Goal: Task Accomplishment & Management: Complete application form

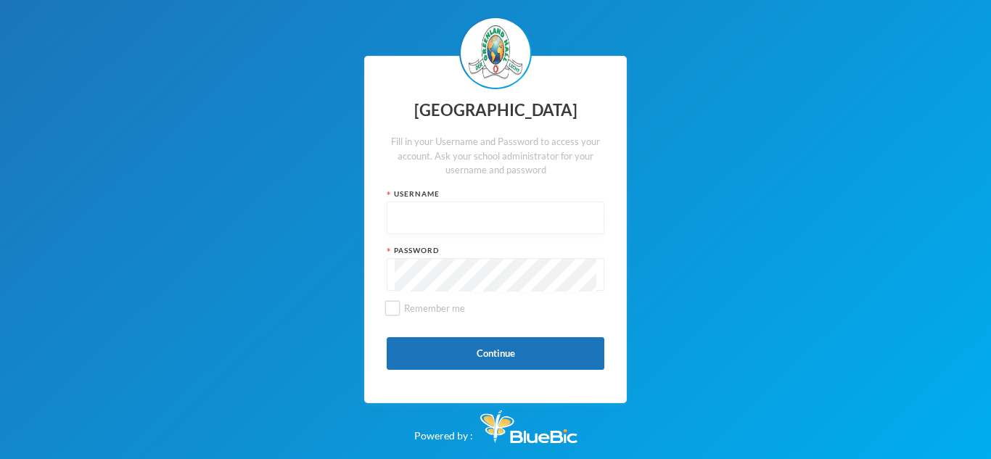
click at [474, 226] on input "text" at bounding box center [496, 218] width 202 height 33
type input "glh25cs25"
click at [476, 348] on button "Continue" at bounding box center [496, 353] width 218 height 33
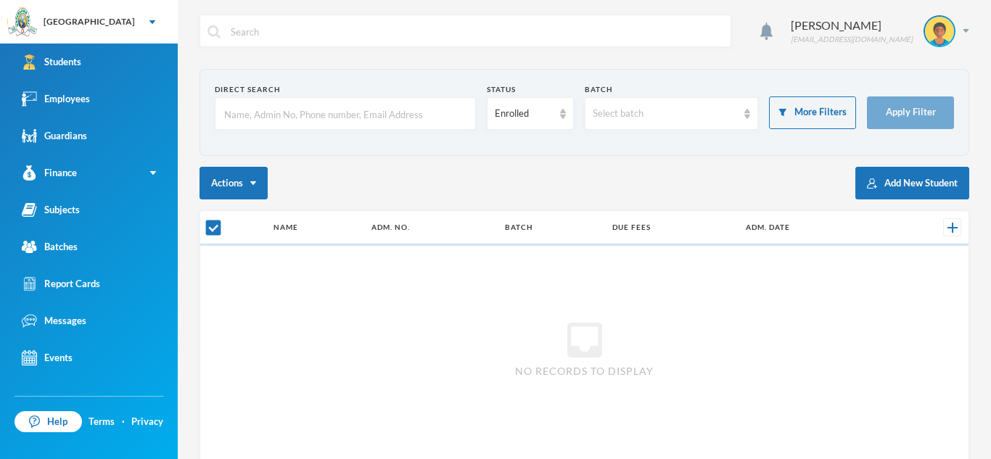
checkbox input "false"
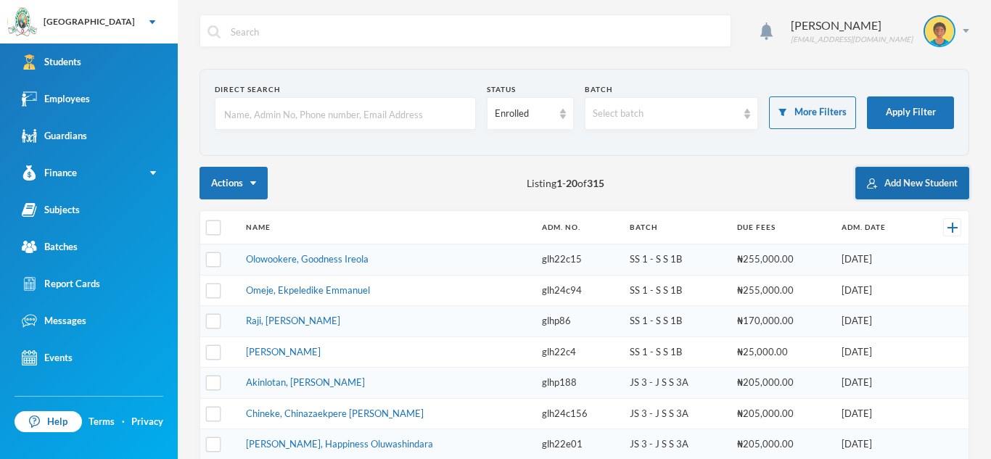
click at [915, 181] on button "Add New Student" at bounding box center [913, 183] width 114 height 33
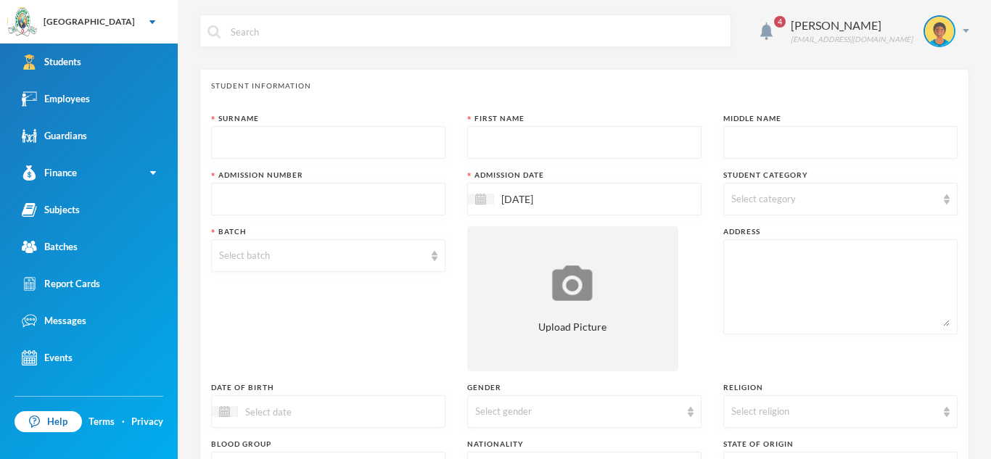
click at [337, 140] on input "text" at bounding box center [328, 143] width 218 height 33
type input "Akinlotan"
click at [539, 154] on input "text" at bounding box center [584, 143] width 218 height 33
type input "Oluwasemilore"
click at [766, 150] on input "text" at bounding box center [841, 143] width 218 height 33
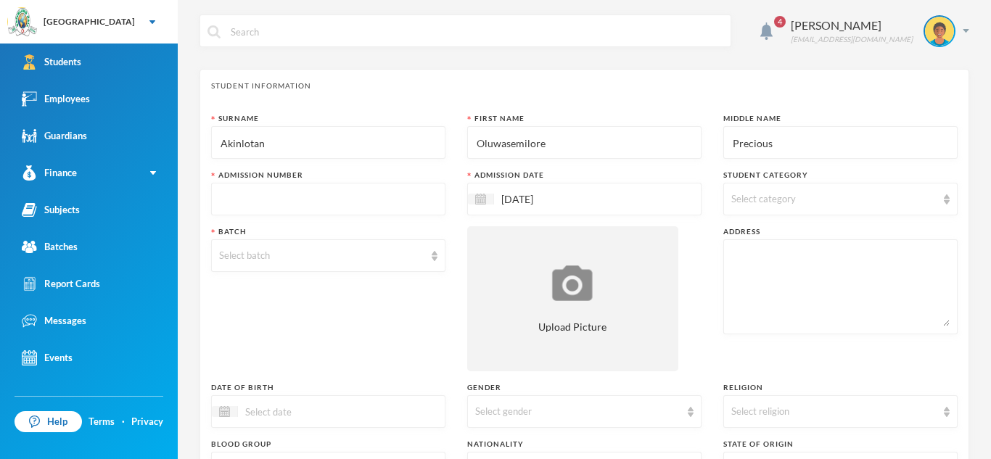
type input "Precious"
click at [281, 195] on input "text" at bounding box center [328, 200] width 218 height 33
type input "glh25c27"
click at [207, 208] on div "Student Information Surname [PERSON_NAME] First Name Oluwasemilore Middle Name …" at bounding box center [585, 376] width 770 height 614
click at [946, 199] on img at bounding box center [947, 200] width 6 height 10
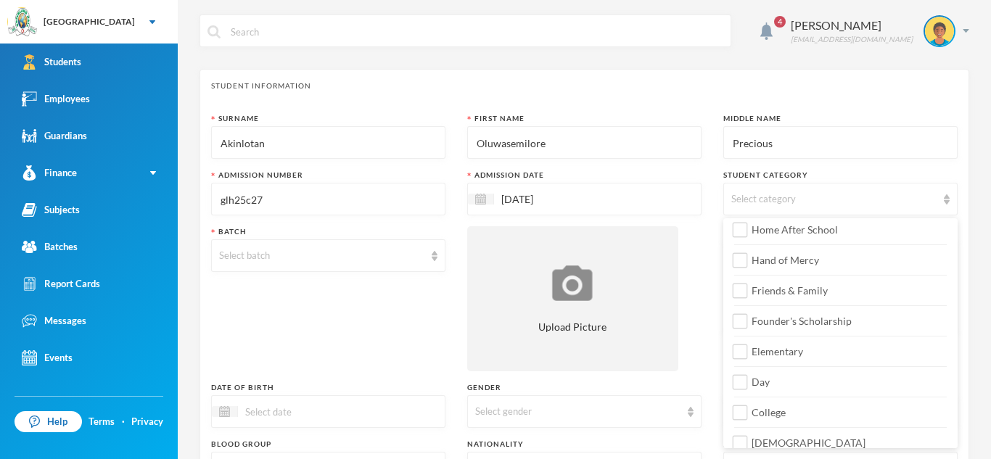
scroll to position [131, 0]
click at [738, 382] on input "Day" at bounding box center [740, 379] width 15 height 15
checkbox input "true"
click at [742, 411] on input "College" at bounding box center [740, 410] width 15 height 15
checkbox input "true"
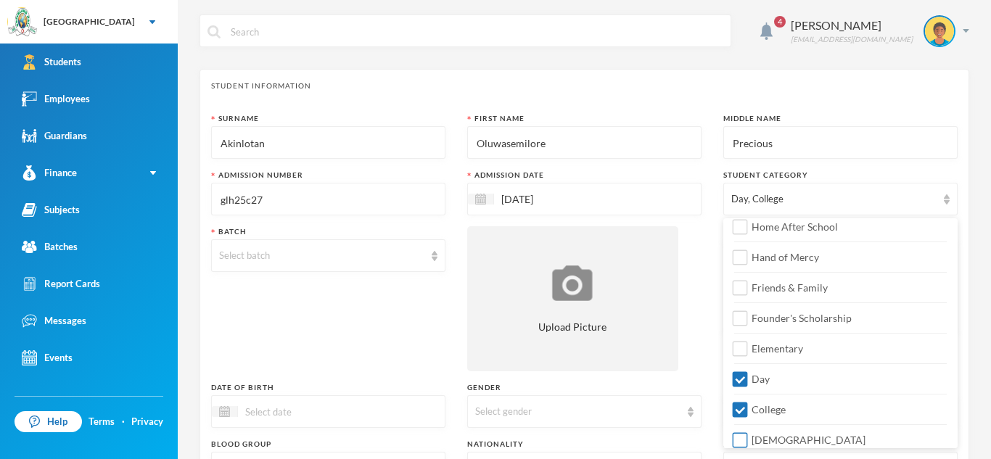
click at [743, 439] on input "[DEMOGRAPHIC_DATA]" at bounding box center [740, 440] width 15 height 15
checkbox input "true"
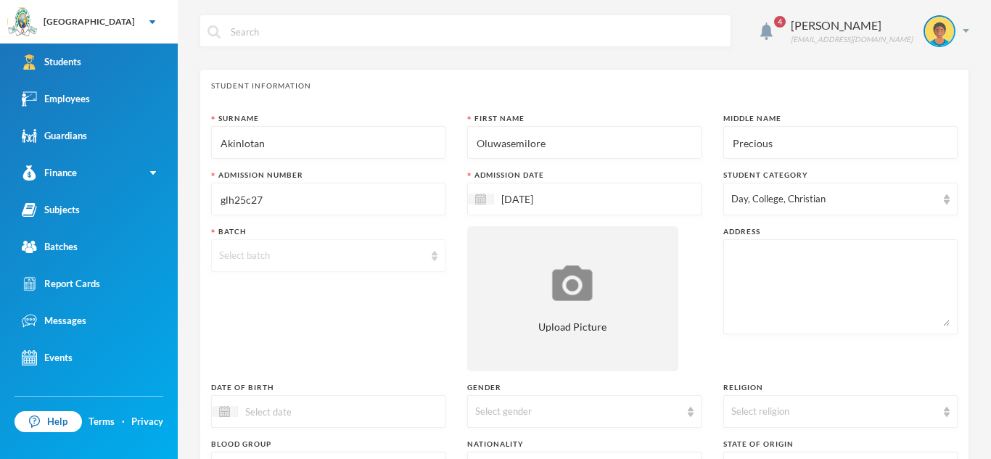
click at [401, 261] on div "Select batch" at bounding box center [321, 256] width 205 height 15
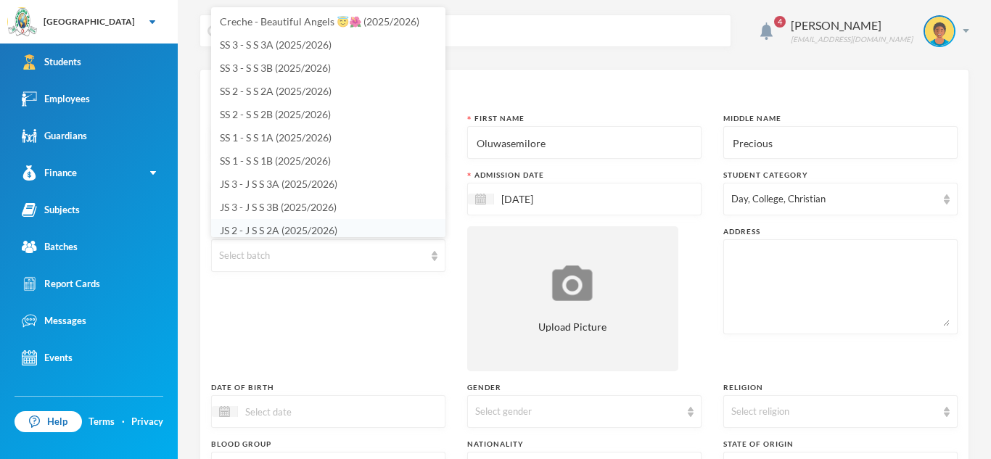
scroll to position [5, 0]
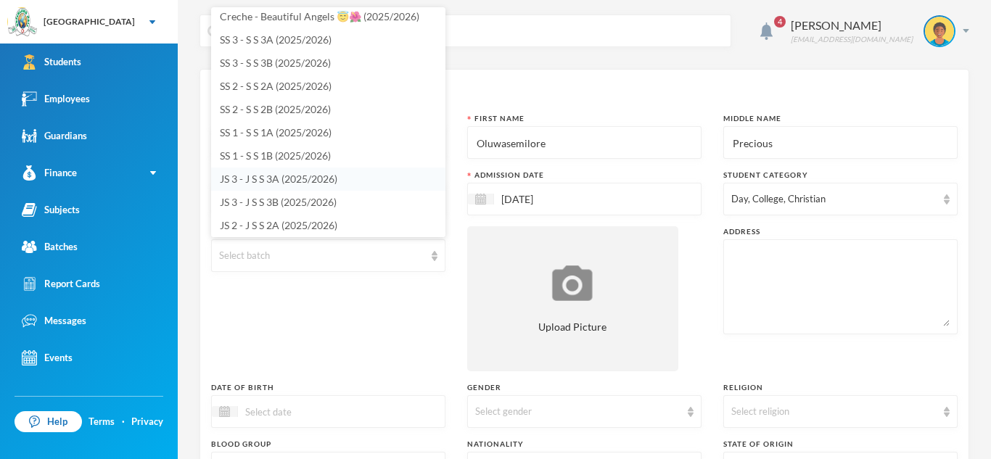
click at [304, 184] on span "JS 3 - J S S 3A (2025/2026)" at bounding box center [279, 179] width 118 height 12
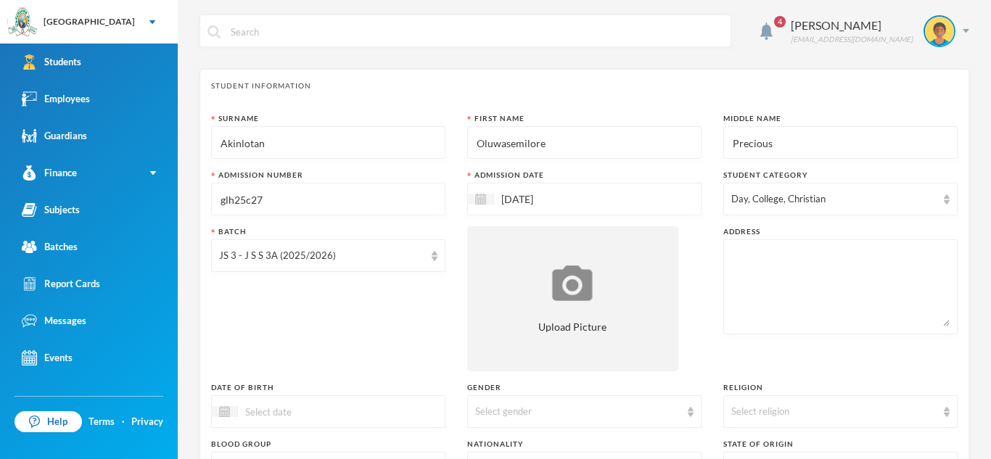
click at [351, 404] on input at bounding box center [299, 412] width 122 height 17
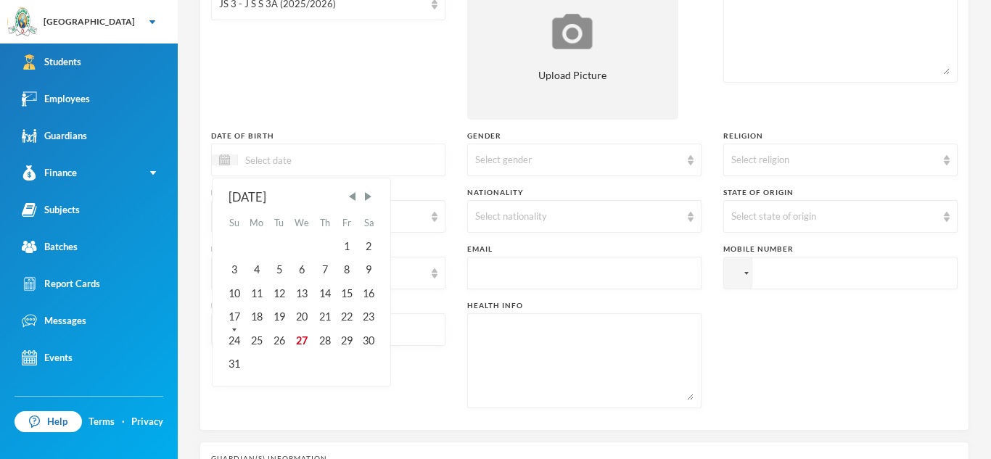
scroll to position [255, 0]
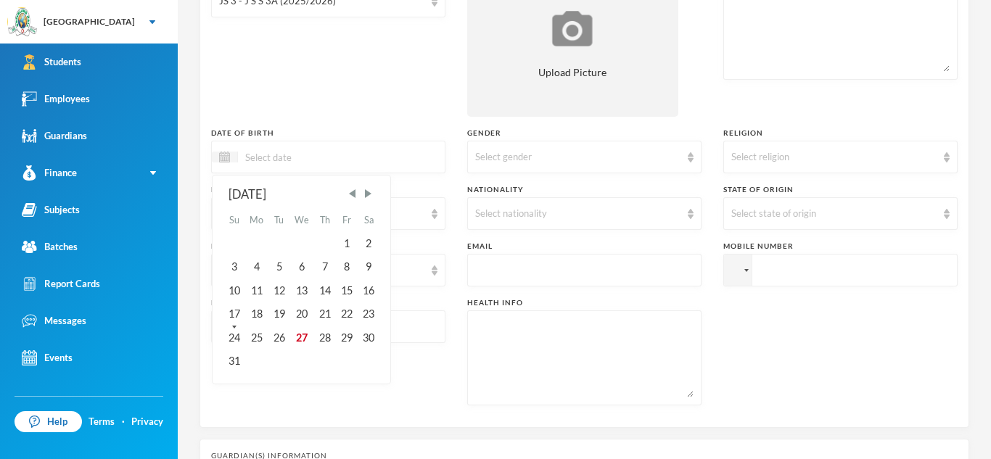
click at [255, 196] on div "[DATE]" at bounding box center [302, 195] width 147 height 18
click at [223, 155] on img at bounding box center [224, 157] width 11 height 11
click at [352, 199] on span "Previous Month" at bounding box center [352, 193] width 13 height 13
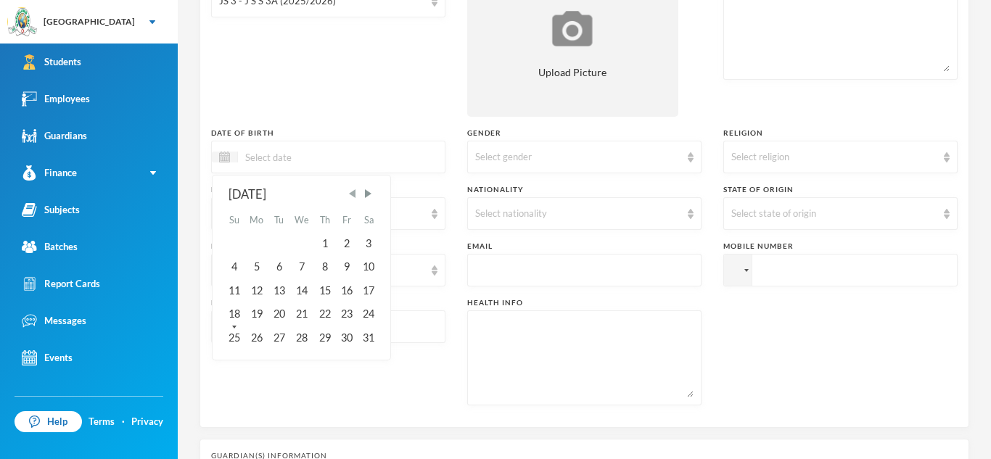
click at [352, 199] on span "Previous Month" at bounding box center [352, 193] width 13 height 13
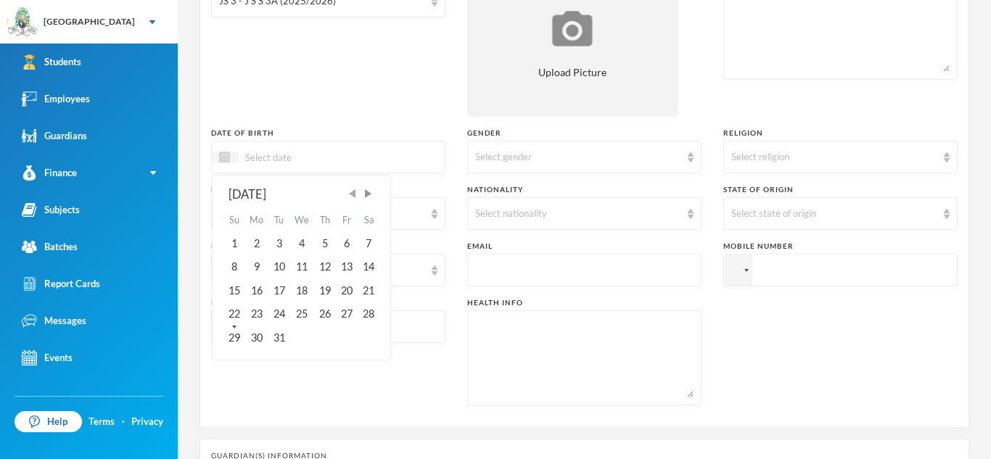
click at [352, 199] on span "Previous Month" at bounding box center [352, 193] width 13 height 13
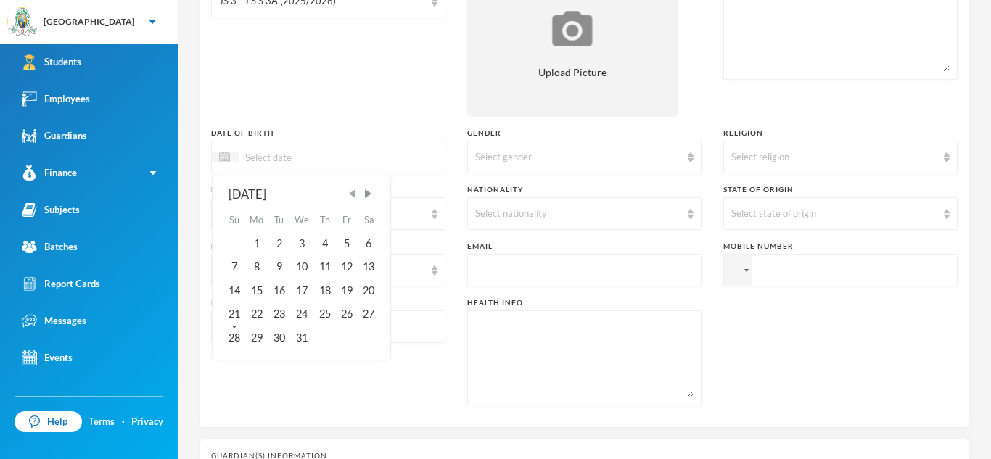
click at [352, 199] on span "Previous Month" at bounding box center [352, 193] width 13 height 13
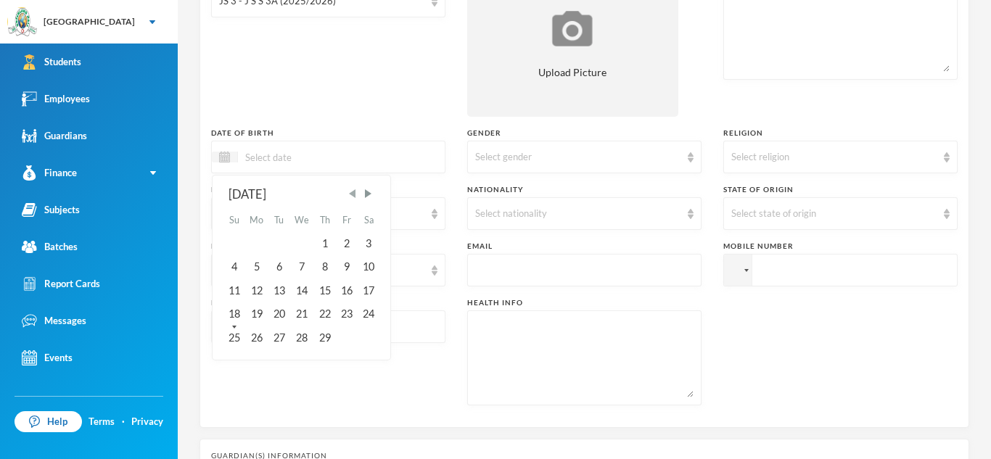
click at [352, 199] on span "Previous Month" at bounding box center [352, 193] width 13 height 13
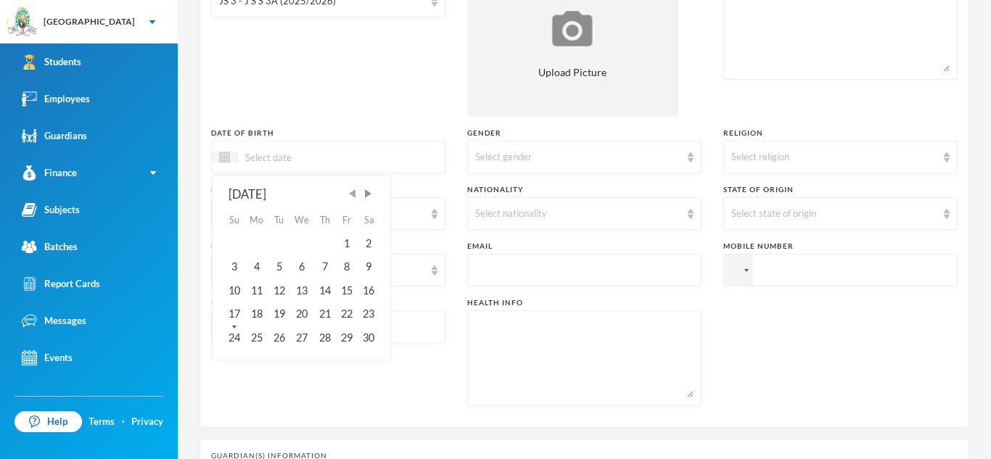
click at [352, 199] on span "Previous Month" at bounding box center [352, 193] width 13 height 13
click at [372, 195] on span "Next Month" at bounding box center [367, 193] width 13 height 13
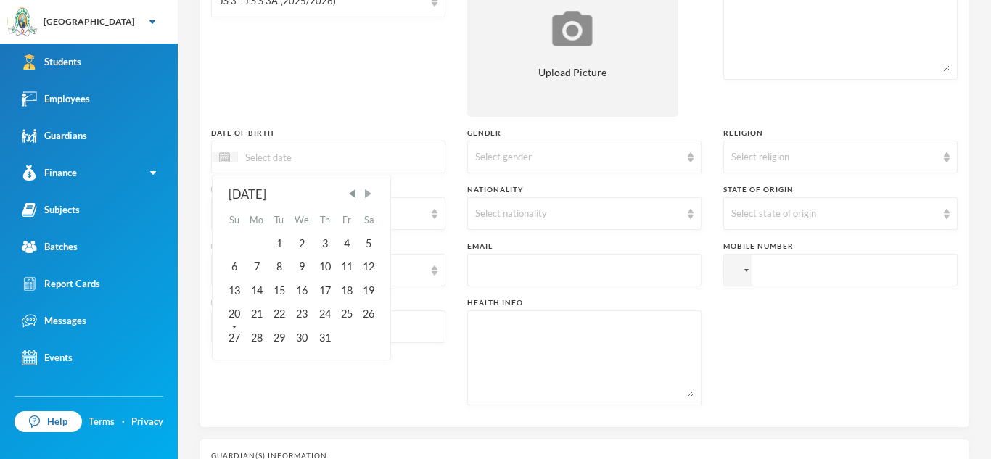
click at [372, 195] on span "Next Month" at bounding box center [367, 193] width 13 height 13
click at [303, 270] on div "6" at bounding box center [302, 266] width 24 height 23
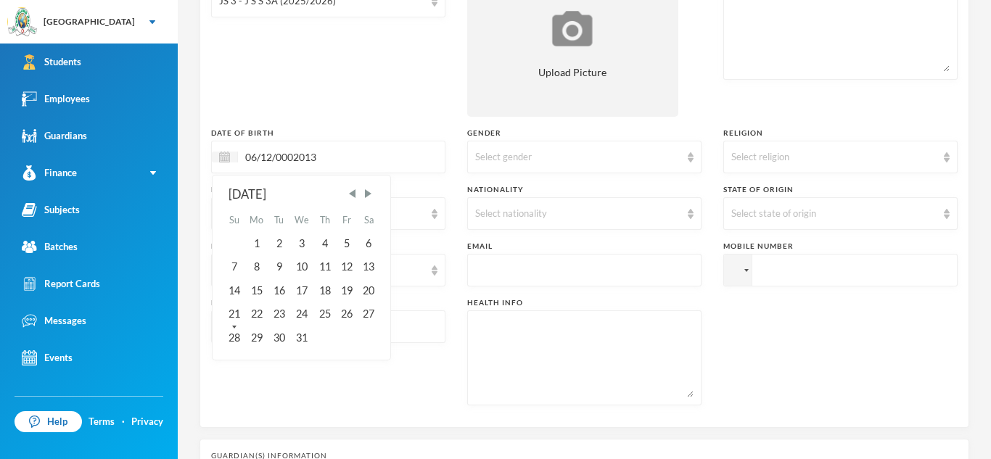
click at [294, 157] on input "06/12/0002013" at bounding box center [299, 157] width 122 height 17
type input "[DATE]"
click at [440, 379] on div "Phone" at bounding box center [328, 352] width 234 height 108
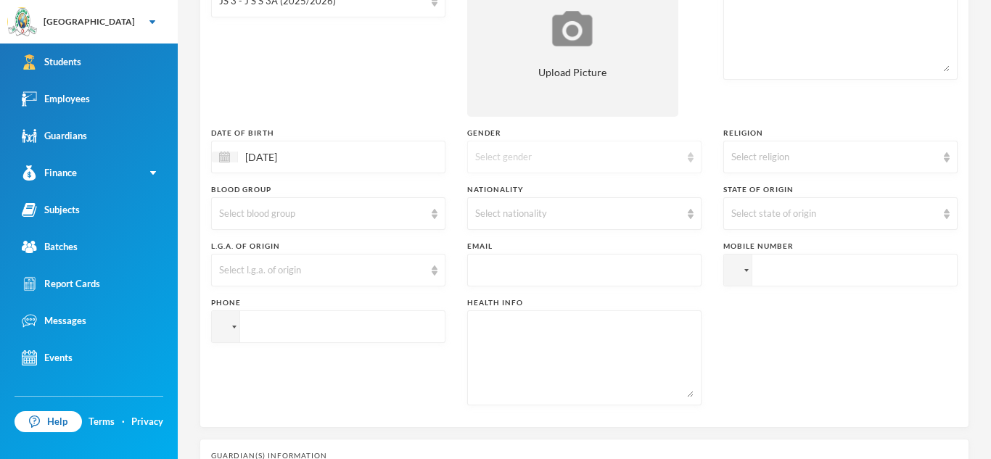
click at [688, 155] on img at bounding box center [691, 157] width 6 height 10
click at [637, 217] on li "[DEMOGRAPHIC_DATA]" at bounding box center [584, 213] width 234 height 23
click at [900, 155] on div "Select religion" at bounding box center [834, 157] width 205 height 15
click at [823, 192] on li "[DEMOGRAPHIC_DATA]" at bounding box center [841, 190] width 234 height 23
click at [432, 218] on img at bounding box center [435, 214] width 6 height 10
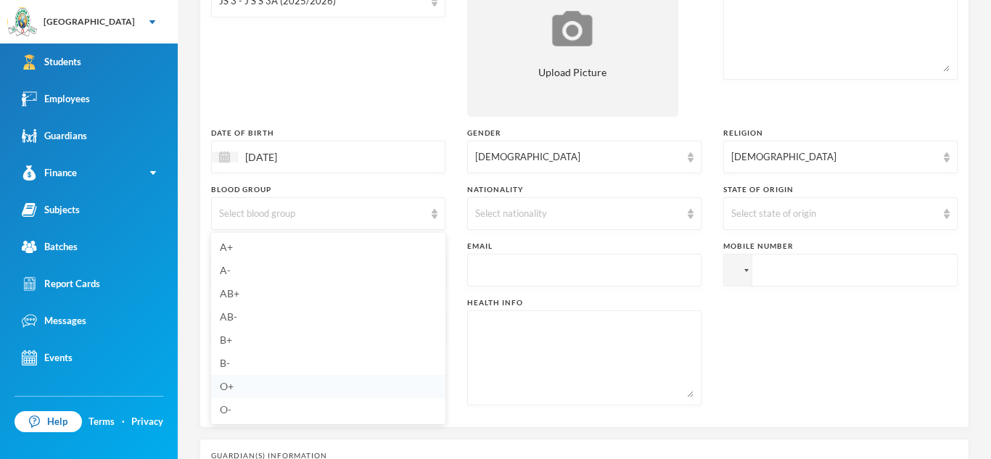
click at [263, 388] on li "O+" at bounding box center [328, 386] width 234 height 23
click at [688, 219] on div "Select nationality" at bounding box center [584, 213] width 234 height 33
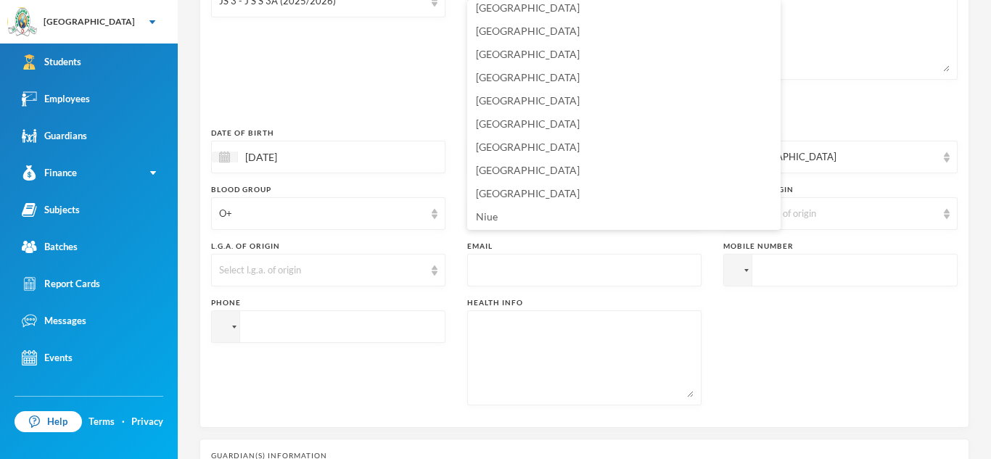
scroll to position [3532, 0]
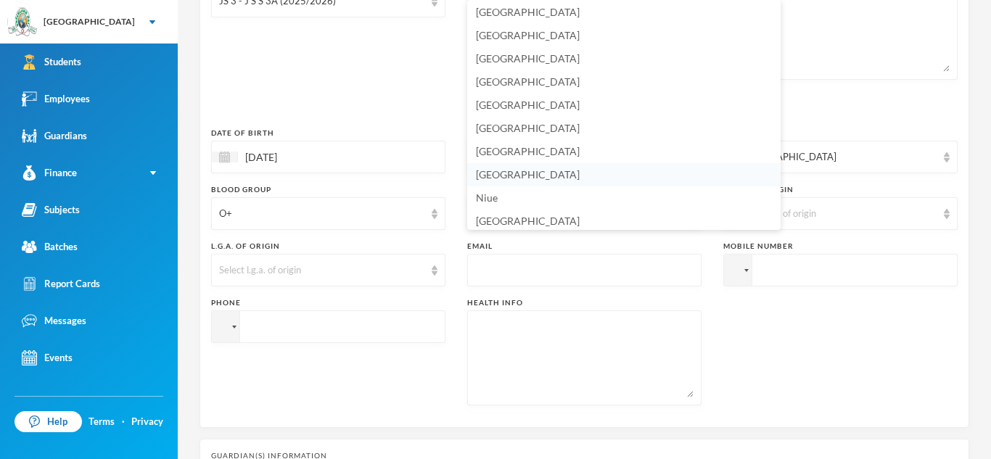
click at [604, 174] on li "[GEOGRAPHIC_DATA]" at bounding box center [624, 174] width 314 height 23
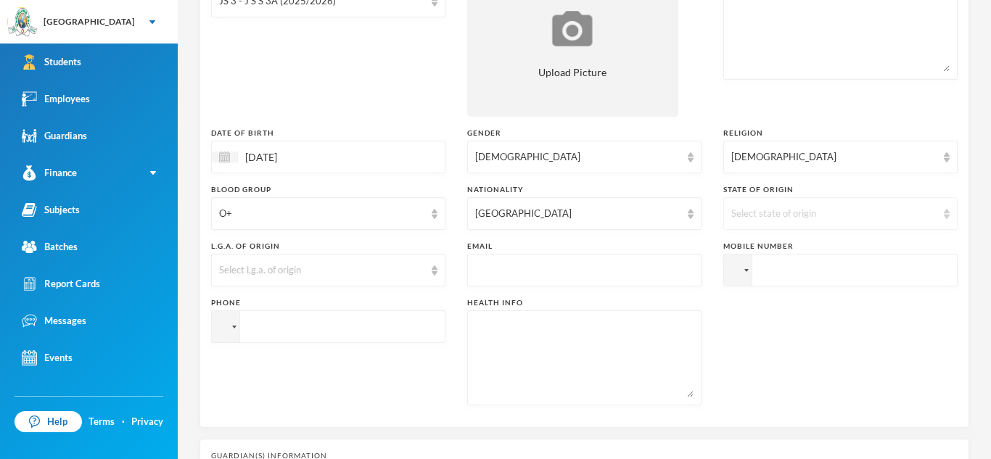
click at [760, 208] on div "Select state of origin" at bounding box center [834, 214] width 205 height 15
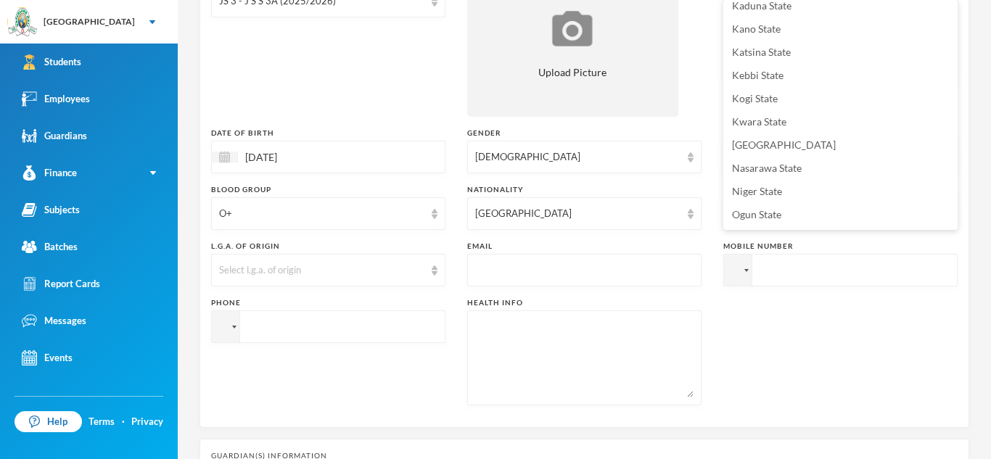
scroll to position [472, 0]
click at [837, 172] on li "Ogun State" at bounding box center [841, 168] width 234 height 23
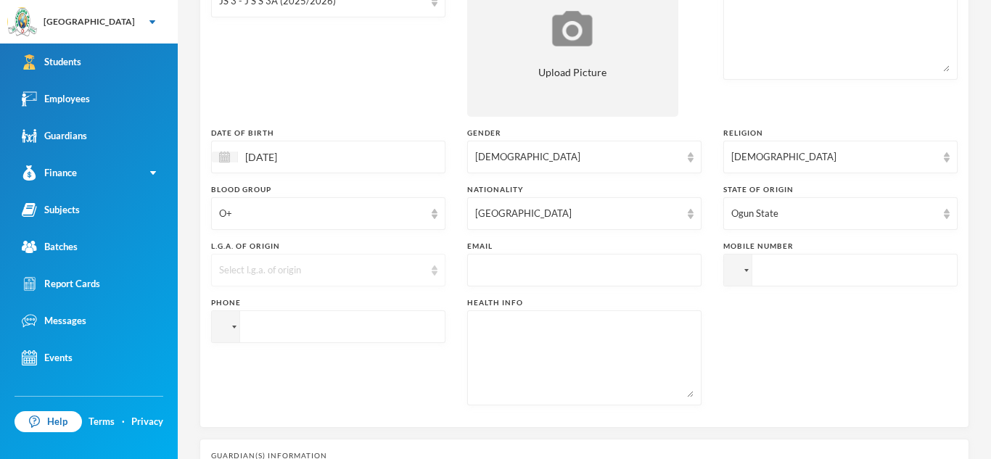
click at [432, 275] on img at bounding box center [435, 271] width 6 height 10
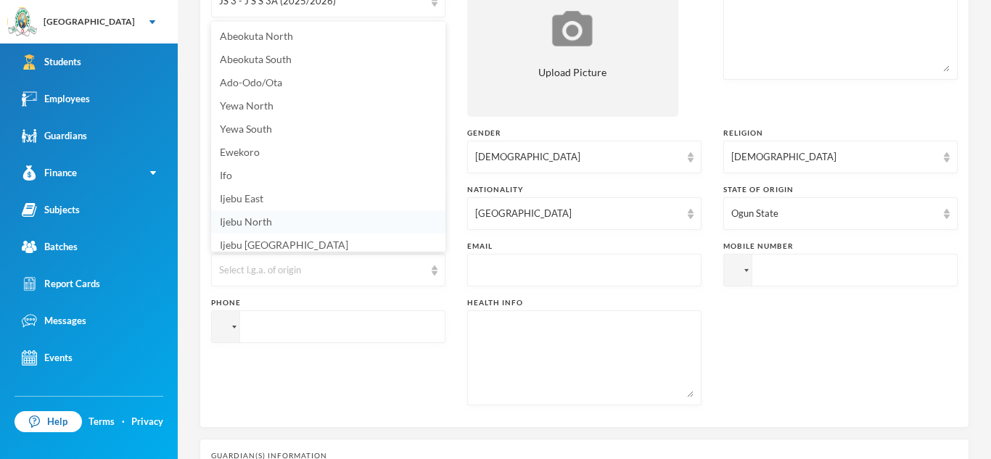
scroll to position [5, 0]
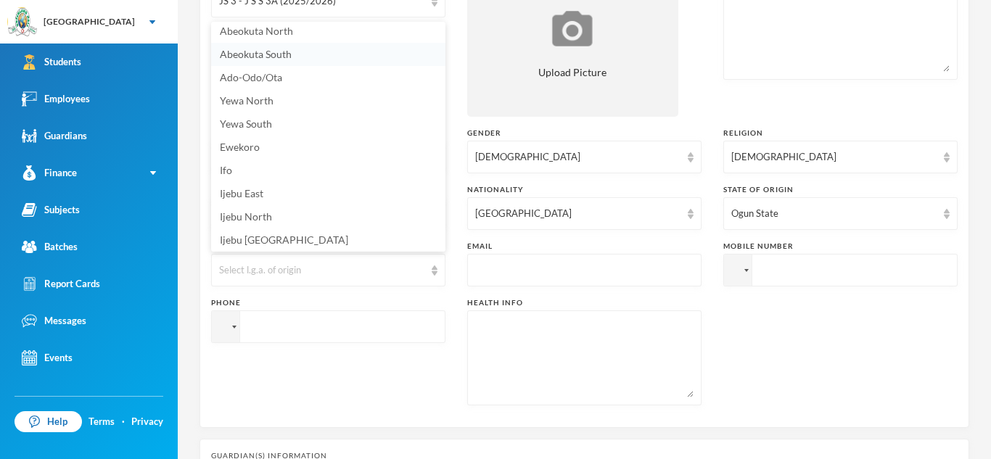
click at [322, 54] on li "Abeokuta South" at bounding box center [328, 54] width 234 height 23
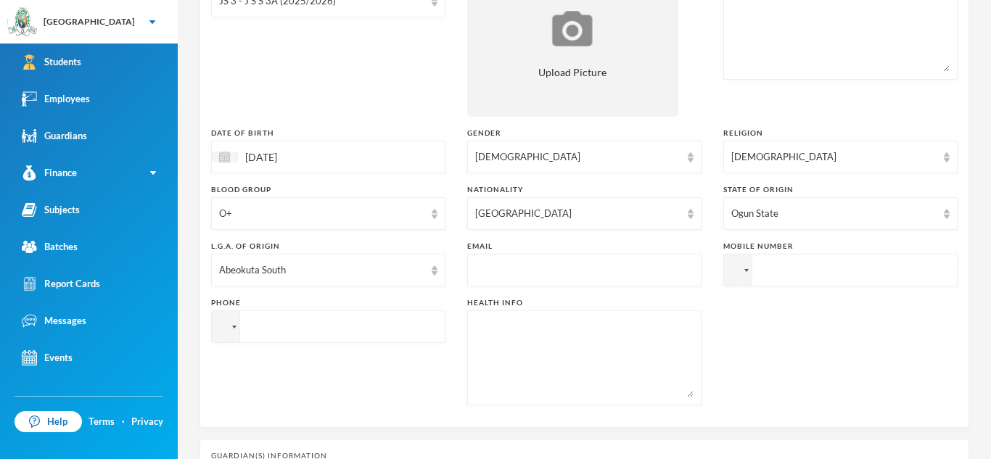
click at [573, 266] on input "text" at bounding box center [584, 271] width 218 height 33
click at [775, 267] on input "tel" at bounding box center [841, 270] width 234 height 33
click at [744, 273] on div at bounding box center [738, 270] width 28 height 31
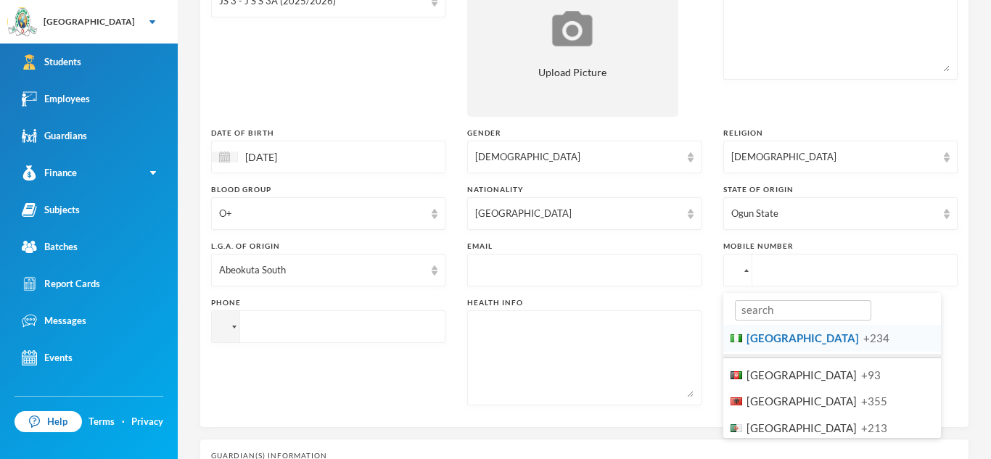
click at [766, 343] on span "[GEOGRAPHIC_DATA]" at bounding box center [803, 338] width 112 height 13
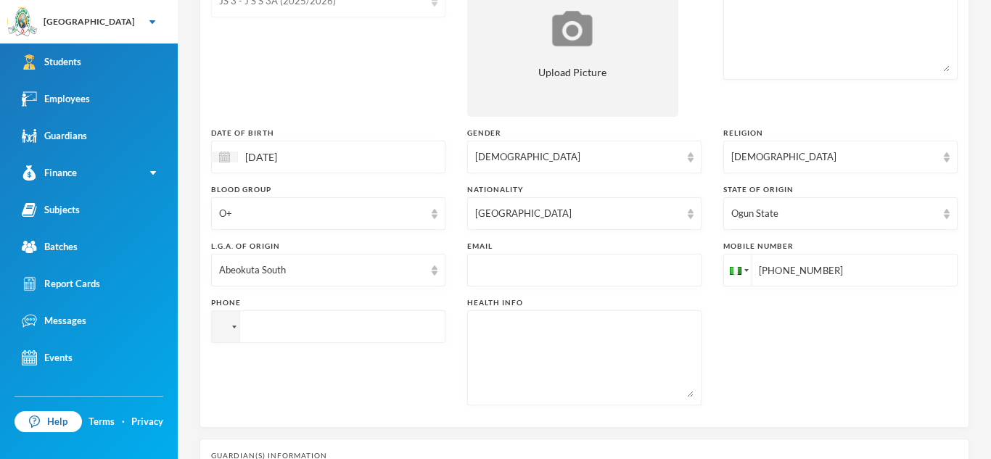
type input "[PHONE_NUMBER]"
click at [724, 286] on div at bounding box center [738, 270] width 28 height 31
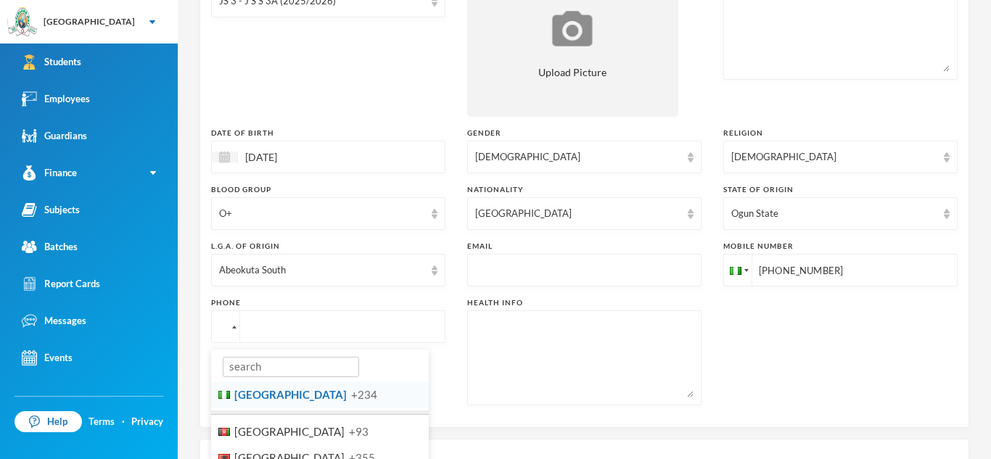
click at [255, 393] on span "[GEOGRAPHIC_DATA]" at bounding box center [290, 394] width 112 height 13
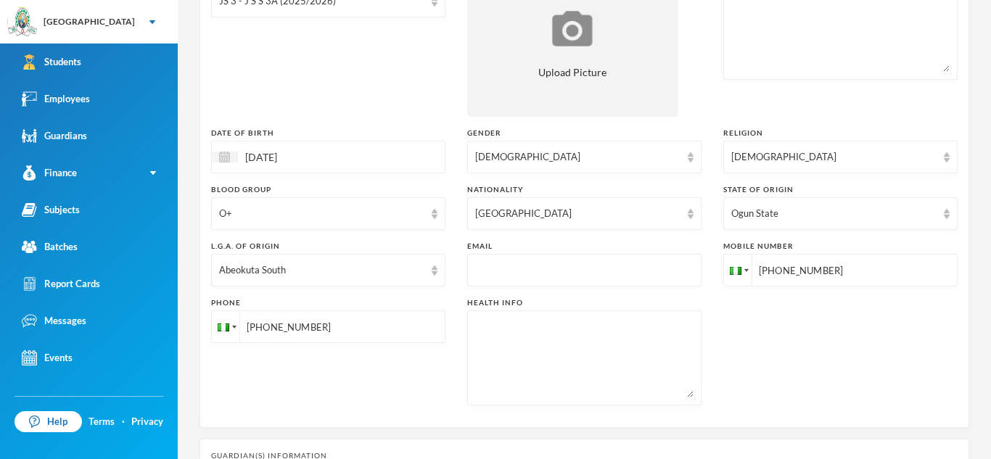
type input "[PHONE_NUMBER]"
click at [485, 344] on textarea at bounding box center [584, 358] width 218 height 79
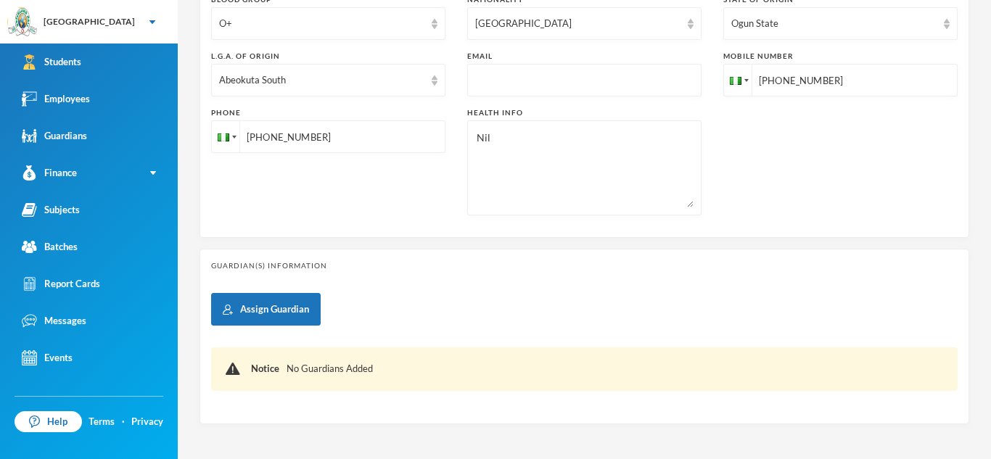
scroll to position [446, 0]
type textarea "Nil"
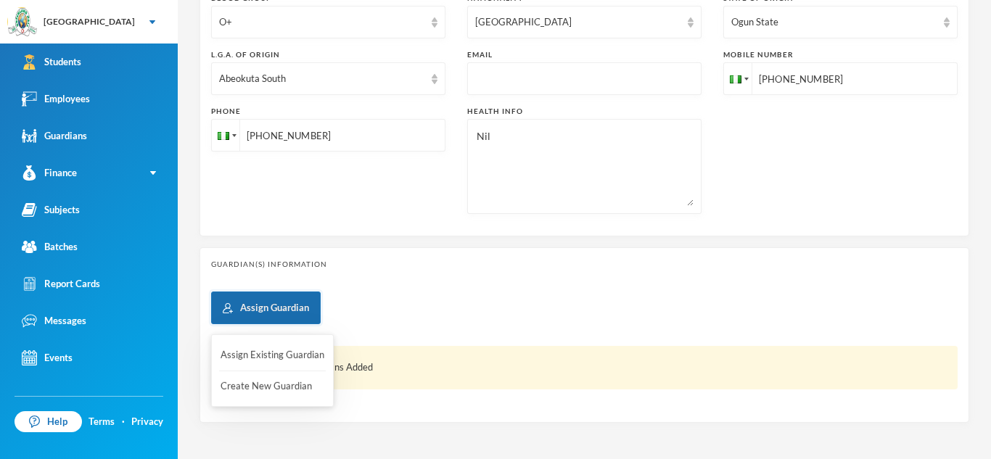
click at [272, 303] on button "Assign Guardian" at bounding box center [266, 308] width 110 height 33
click at [256, 391] on button "Create New Guardian" at bounding box center [272, 387] width 107 height 26
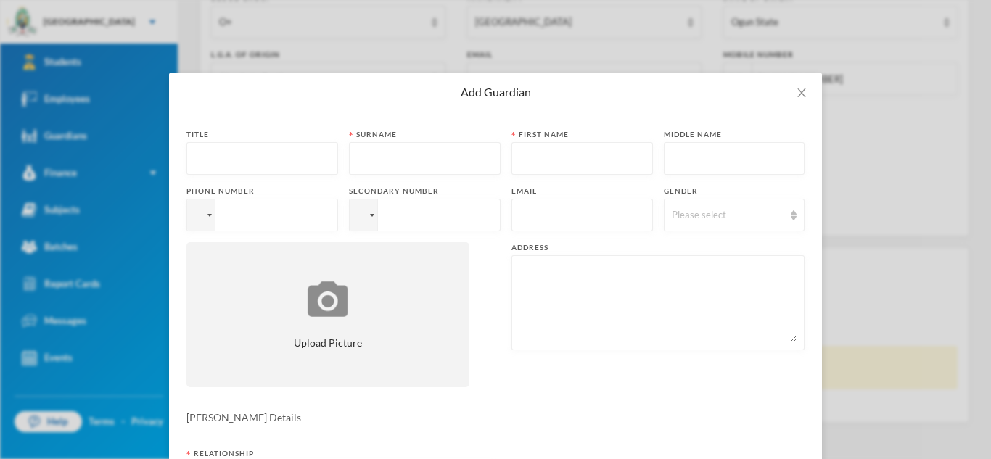
click at [239, 156] on input "text" at bounding box center [263, 159] width 136 height 33
type input "Mrs"
click at [435, 160] on input "text" at bounding box center [425, 159] width 136 height 33
type input "Akinwande"
click at [594, 166] on input "text" at bounding box center [583, 159] width 126 height 33
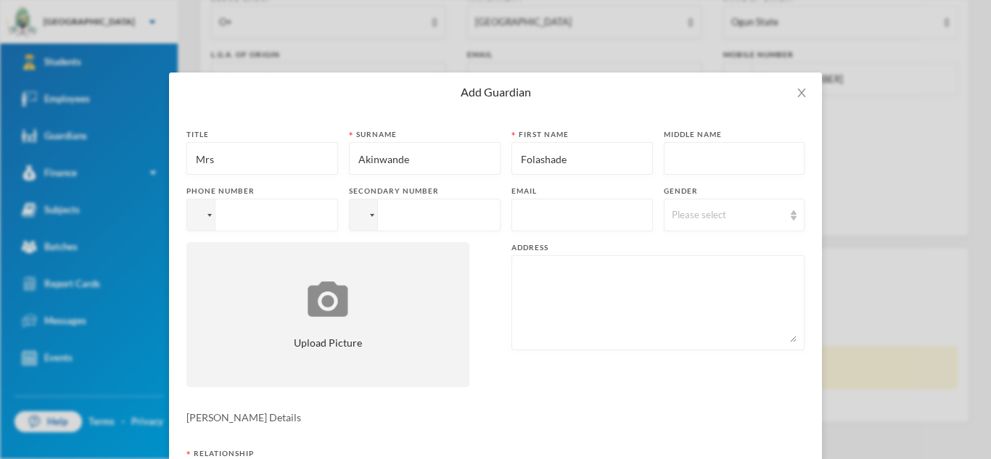
type input "Folashade"
click at [250, 216] on input "tel" at bounding box center [263, 215] width 152 height 33
click at [210, 213] on div at bounding box center [201, 215] width 28 height 31
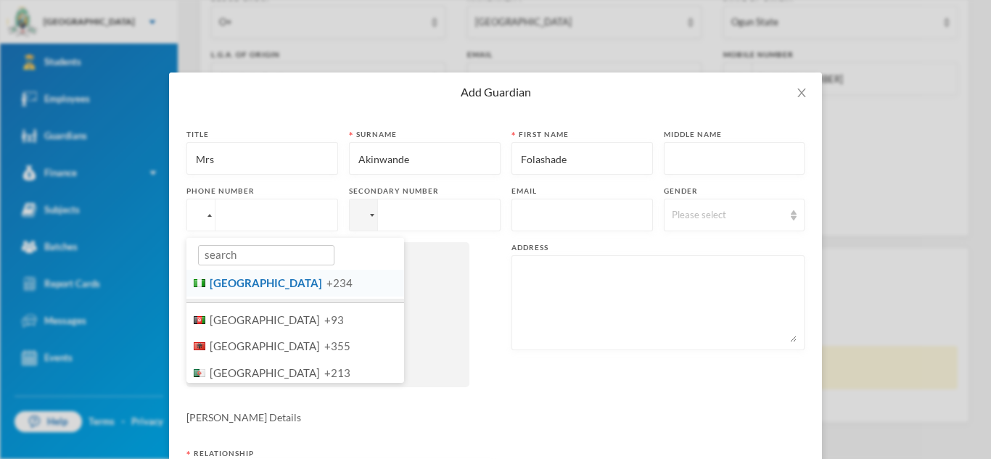
click at [234, 287] on span "[GEOGRAPHIC_DATA]" at bounding box center [266, 283] width 112 height 13
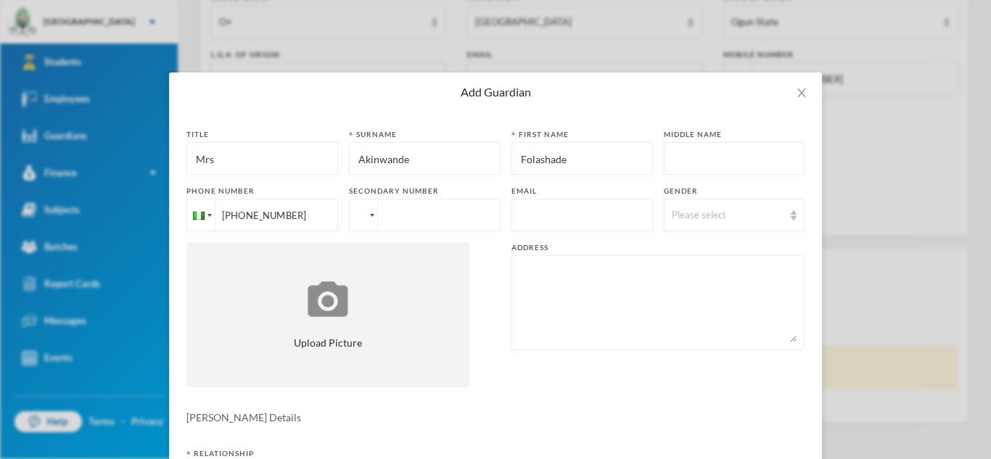
type input "[PHONE_NUMBER]"
click at [371, 216] on div at bounding box center [372, 215] width 4 height 3
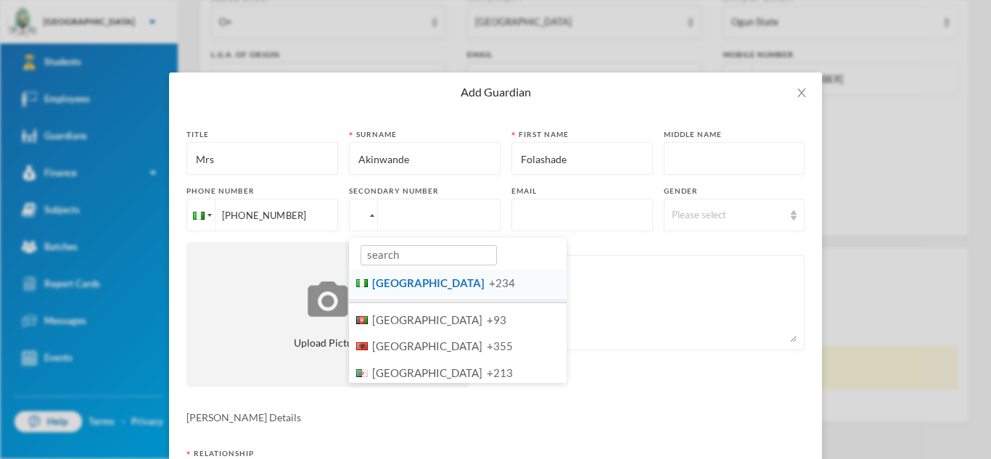
click at [388, 283] on span "[GEOGRAPHIC_DATA]" at bounding box center [428, 283] width 112 height 13
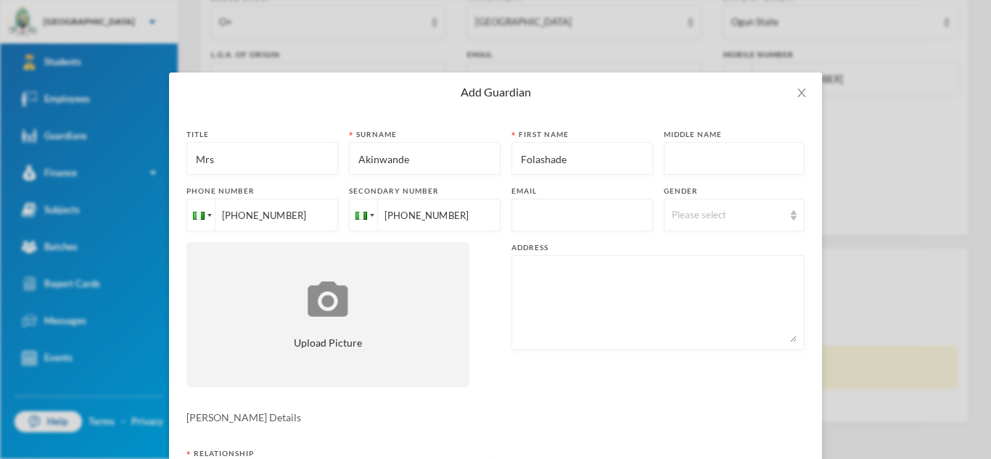
type input "[PHONE_NUMBER]"
click at [545, 214] on input "text" at bounding box center [583, 216] width 126 height 33
type input "[EMAIL_ADDRESS][DOMAIN_NAME]"
click at [793, 221] on div "Please select" at bounding box center [735, 215] width 142 height 33
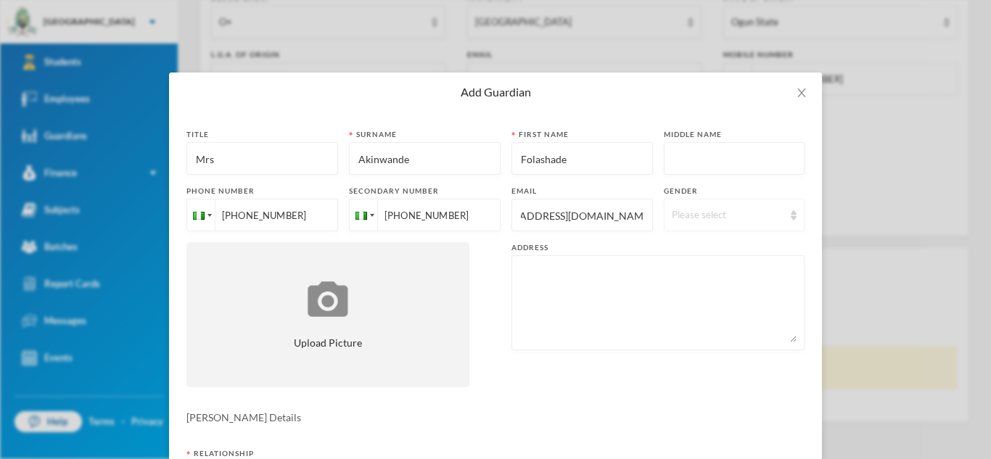
scroll to position [0, 0]
click at [713, 274] on li "[DEMOGRAPHIC_DATA]" at bounding box center [734, 272] width 142 height 23
click at [671, 294] on textarea at bounding box center [658, 302] width 277 height 79
type textarea "1, Adfam estate, [GEOGRAPHIC_DATA], [GEOGRAPHIC_DATA]"
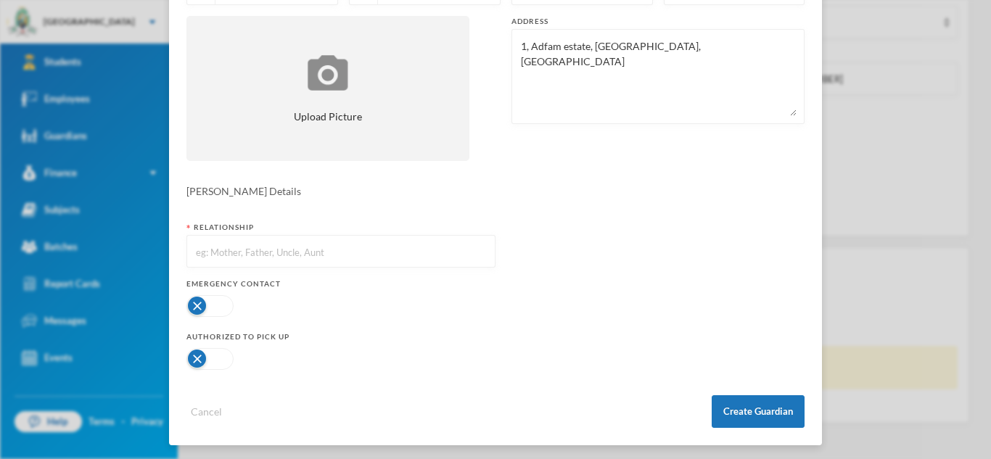
scroll to position [230, 0]
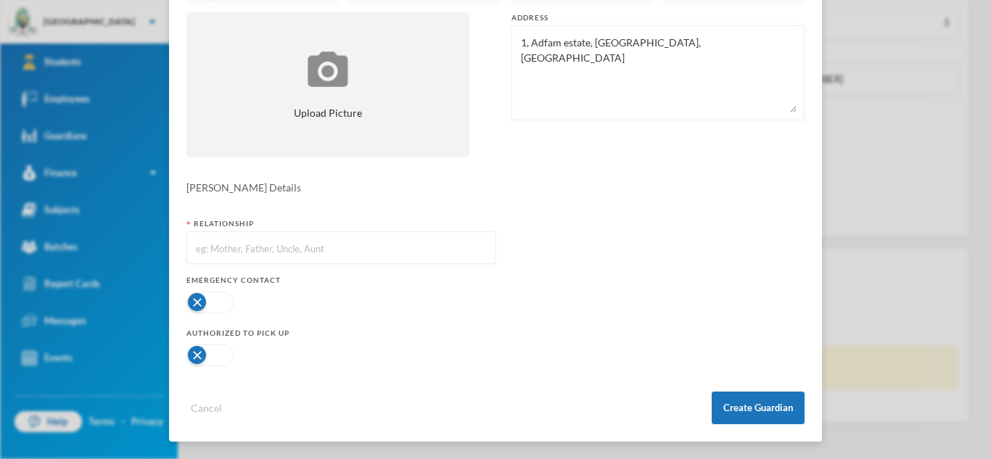
click at [435, 248] on input "text" at bounding box center [341, 248] width 293 height 33
type input "Mother"
click at [232, 300] on button "button" at bounding box center [210, 303] width 47 height 22
click at [227, 361] on button "button" at bounding box center [210, 356] width 47 height 22
click at [755, 404] on button "Create Guardian" at bounding box center [758, 408] width 93 height 33
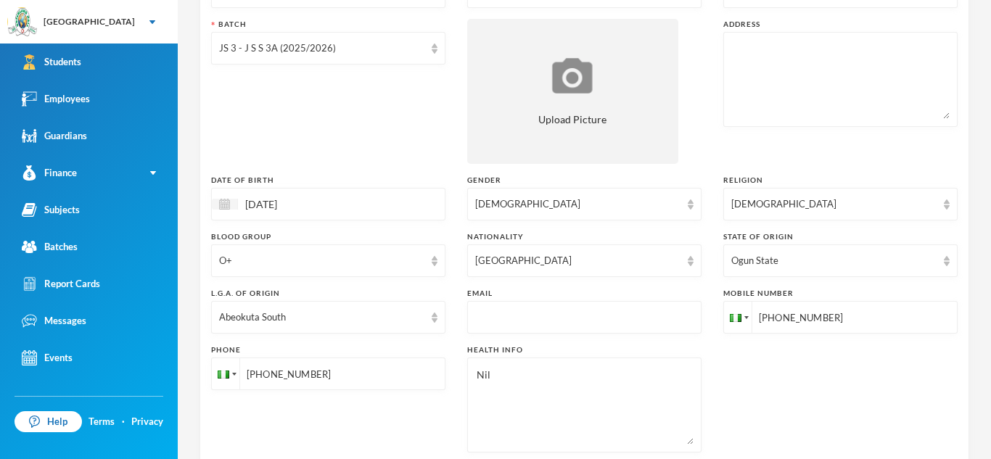
scroll to position [211, 0]
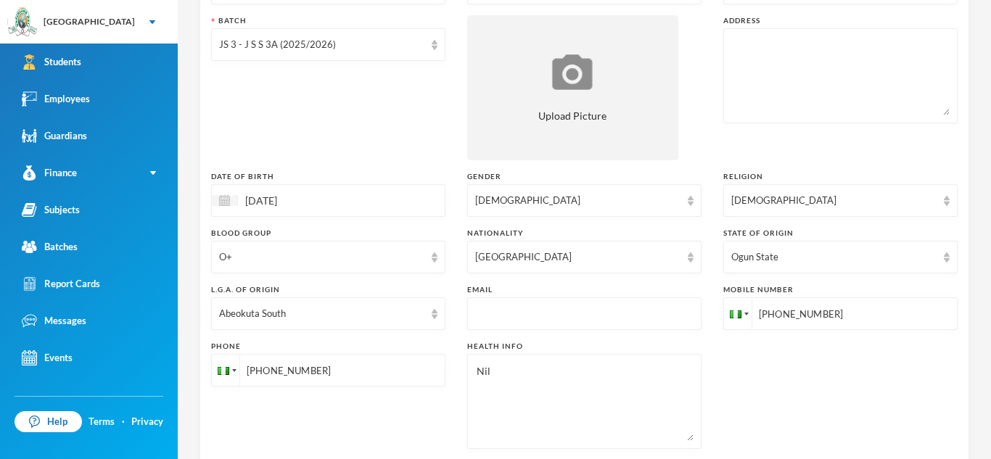
click at [549, 317] on input "text" at bounding box center [584, 314] width 218 height 33
type input "[EMAIL_ADDRESS][DOMAIN_NAME]"
click at [827, 83] on textarea at bounding box center [841, 75] width 218 height 79
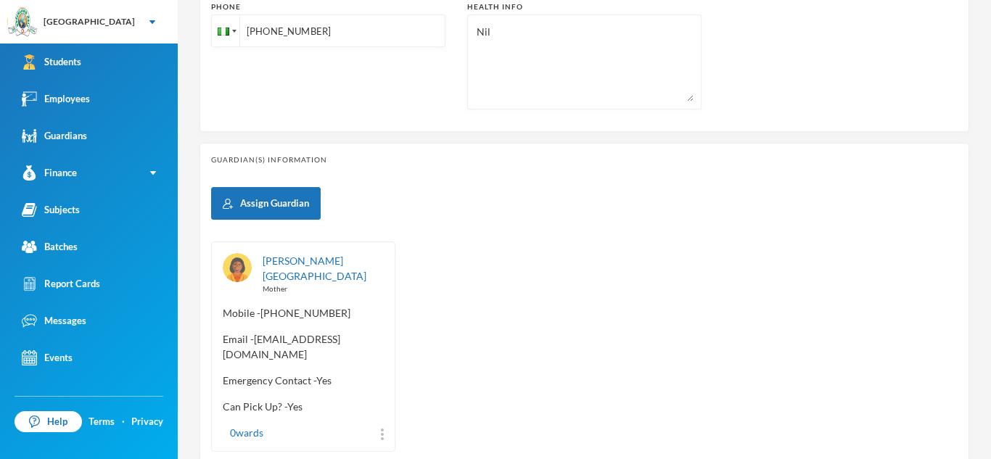
scroll to position [634, 0]
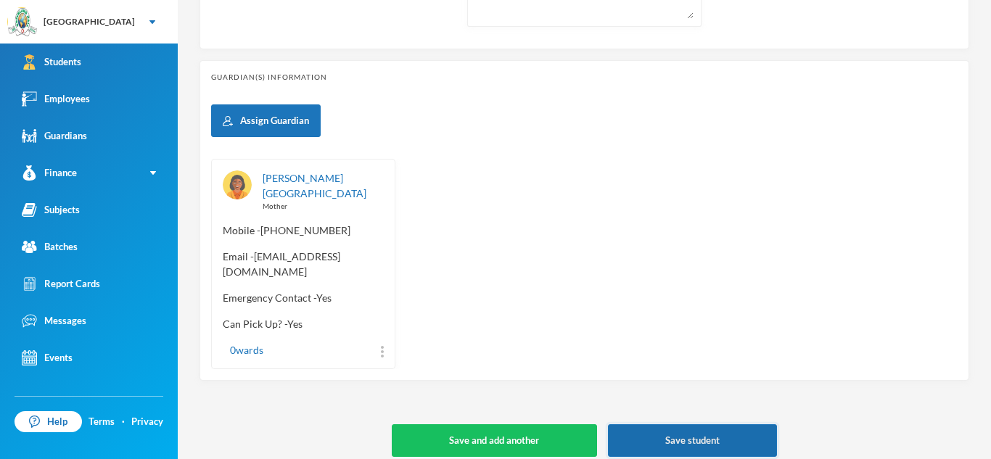
type textarea "1, Adfam estate, [GEOGRAPHIC_DATA], [GEOGRAPHIC_DATA]"
click at [750, 426] on button "Save student" at bounding box center [692, 441] width 169 height 33
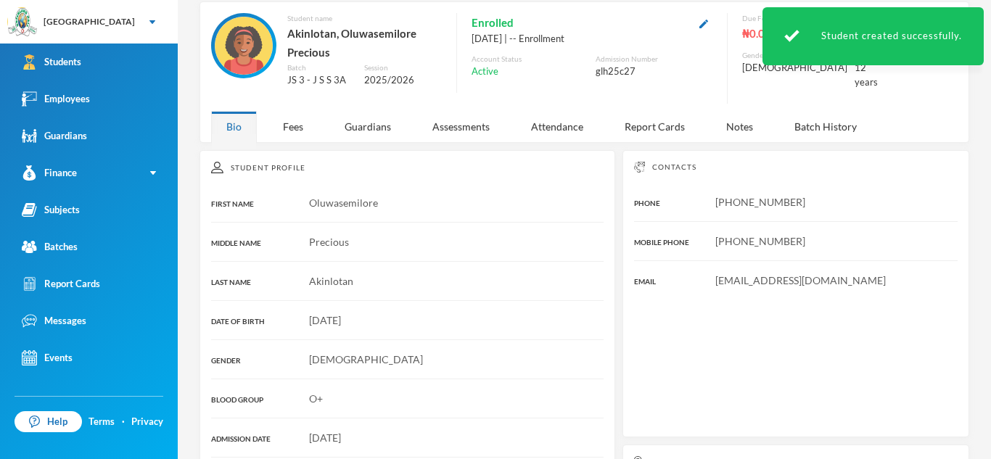
scroll to position [273, 0]
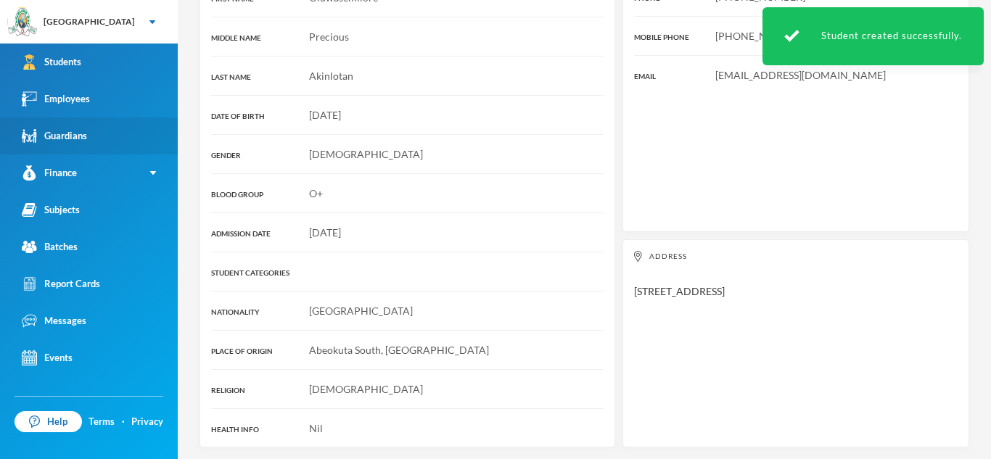
click at [65, 139] on div "Guardians" at bounding box center [54, 135] width 65 height 15
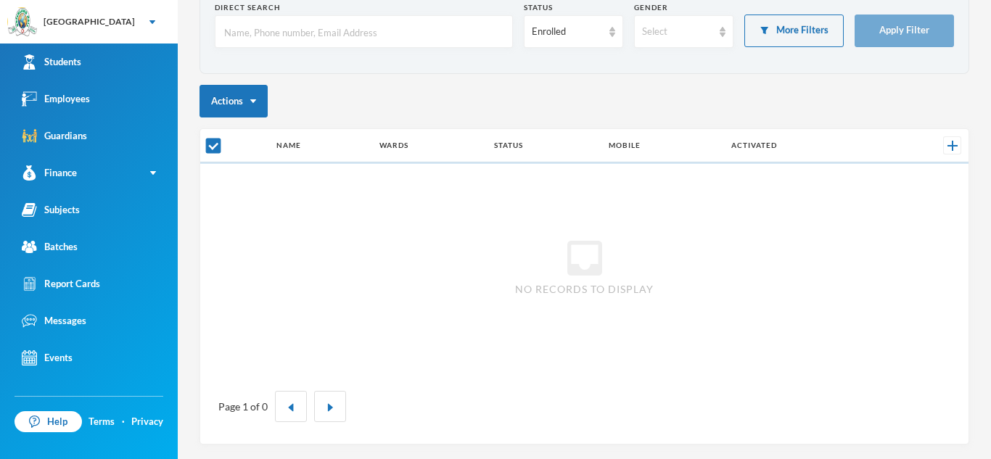
checkbox input "false"
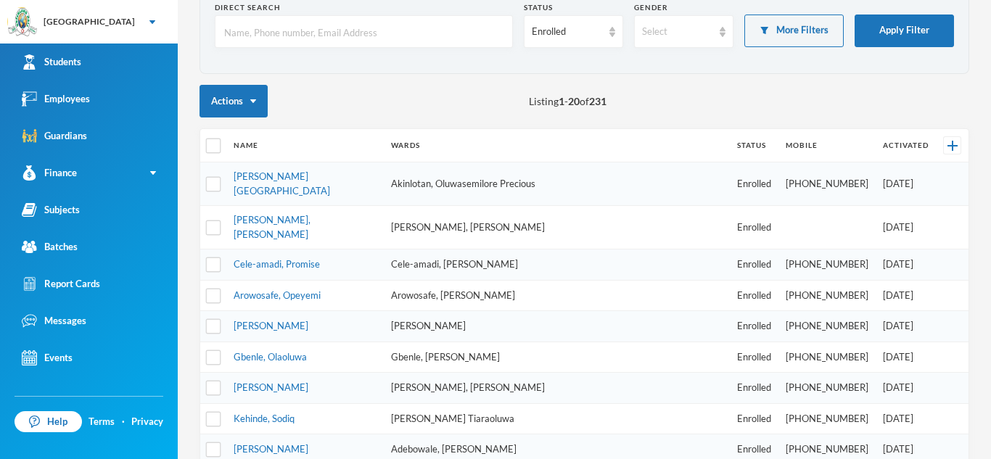
click at [384, 180] on td "Akinlotan, Oluwasemilore Precious" at bounding box center [557, 185] width 346 height 44
click at [312, 179] on link "[PERSON_NAME][GEOGRAPHIC_DATA]" at bounding box center [282, 184] width 97 height 26
